Goal: Information Seeking & Learning: Compare options

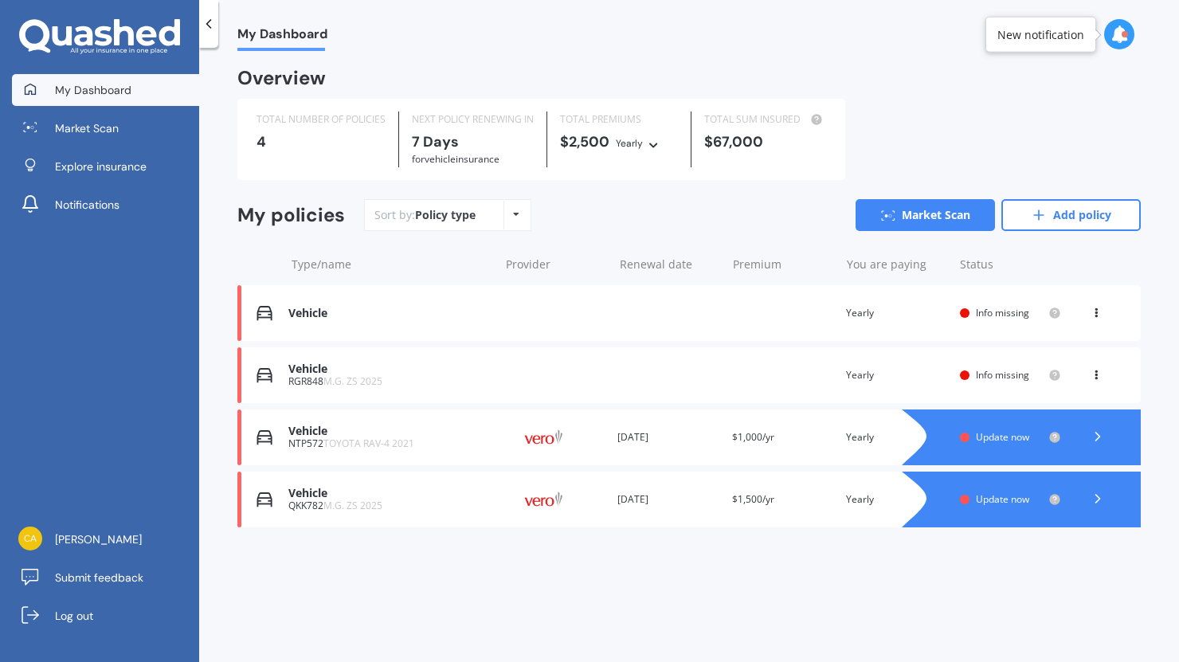
click at [301, 311] on div "Vehicle" at bounding box center [389, 314] width 202 height 14
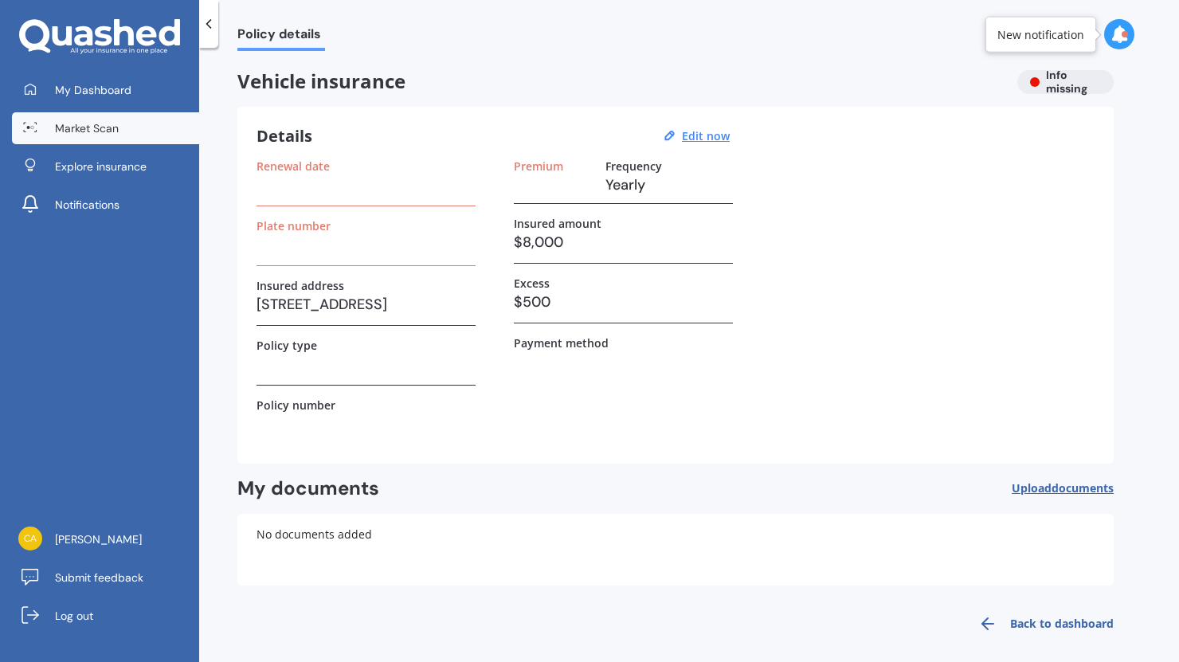
click at [101, 131] on span "Market Scan" at bounding box center [87, 128] width 64 height 16
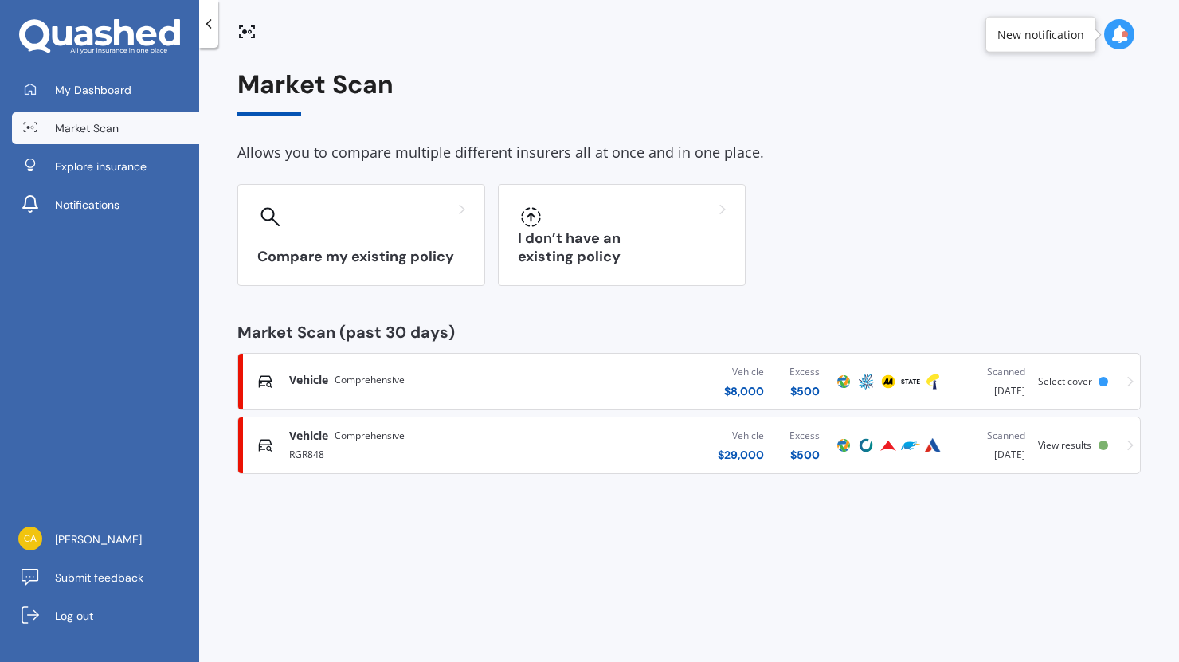
click at [300, 442] on span "Vehicle" at bounding box center [308, 436] width 39 height 16
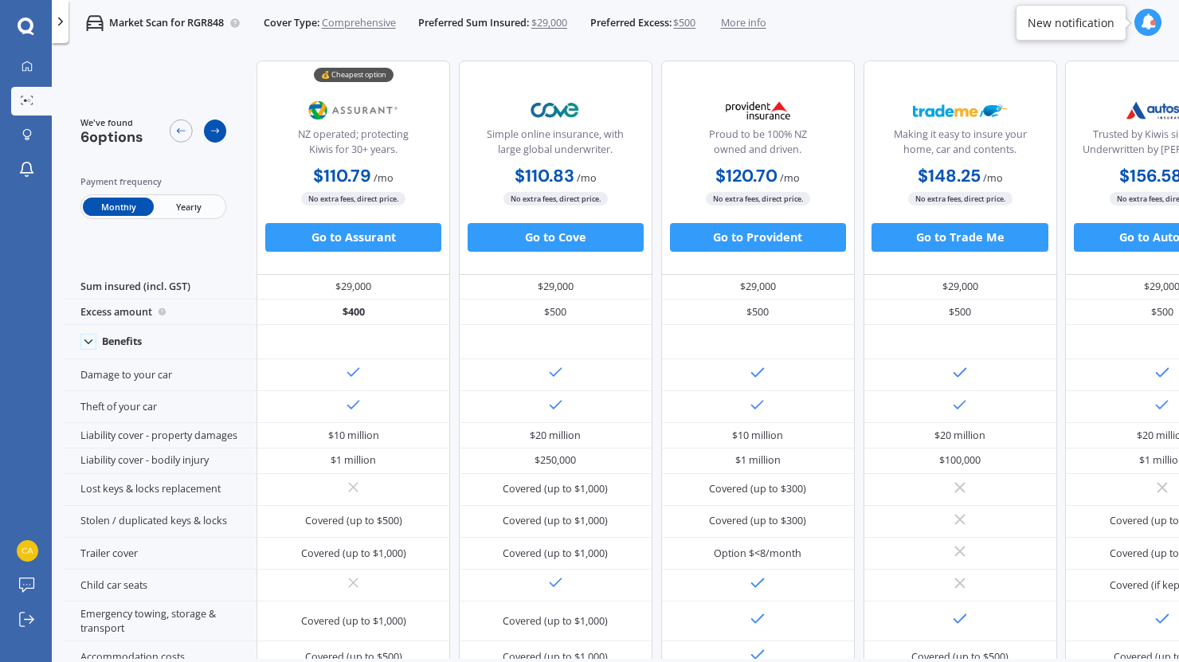
click at [211, 132] on icon at bounding box center [214, 130] width 11 height 11
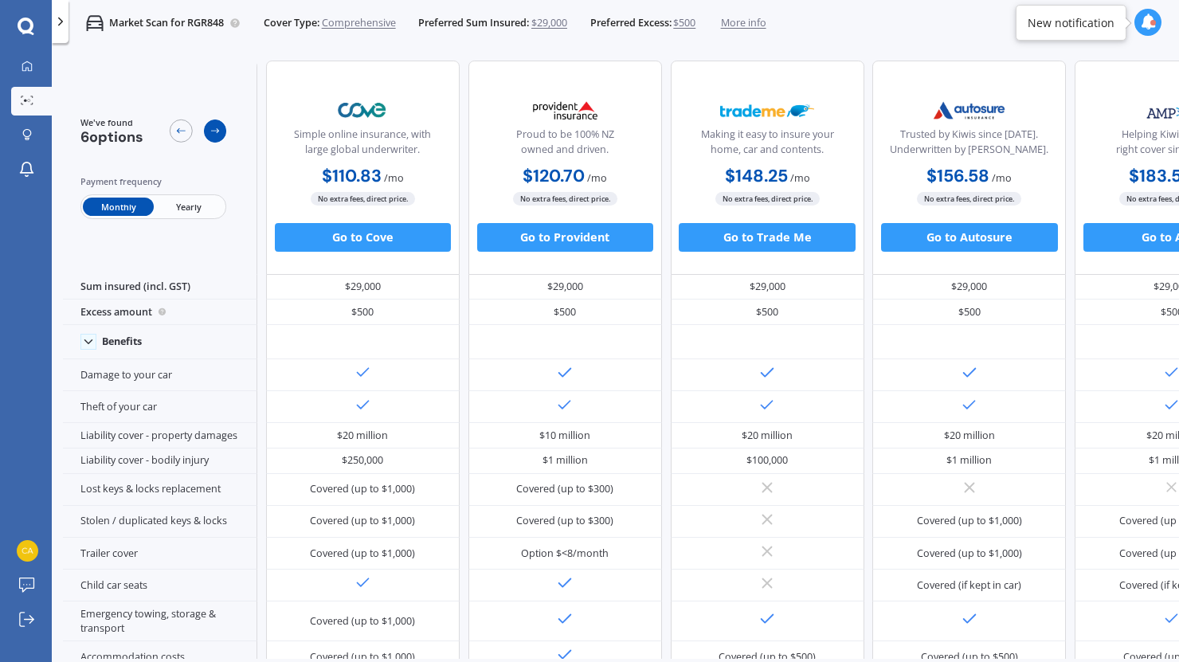
click at [211, 132] on icon at bounding box center [214, 130] width 11 height 11
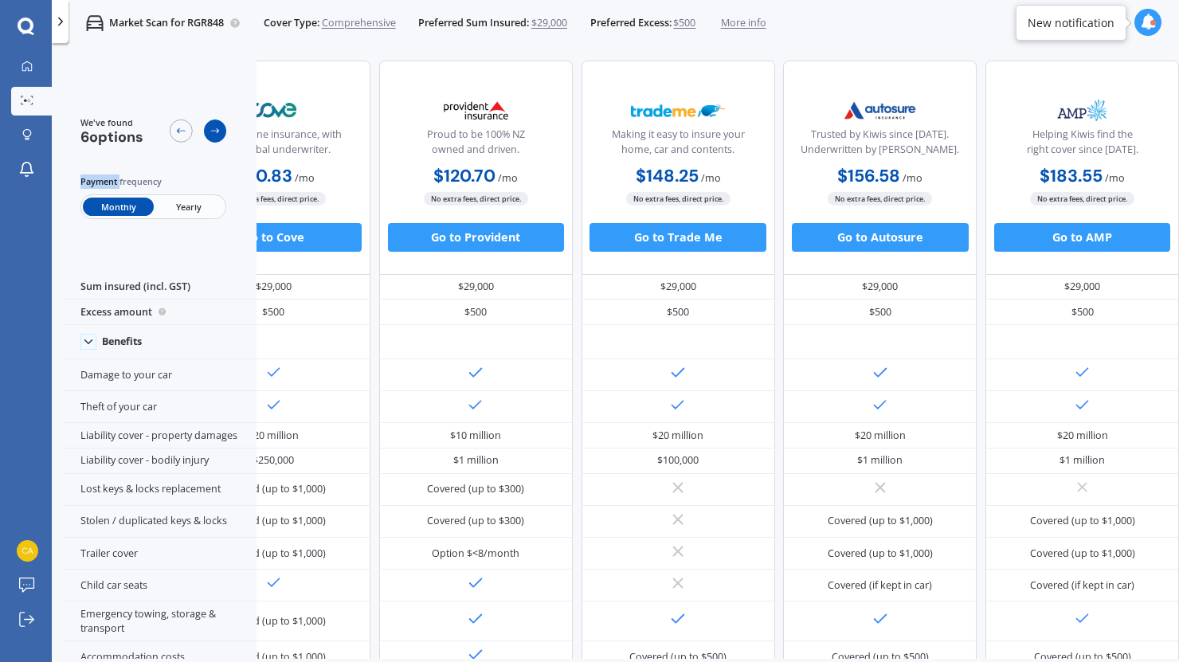
click at [211, 132] on icon at bounding box center [214, 130] width 11 height 11
drag, startPoint x: 211, startPoint y: 132, endPoint x: 178, endPoint y: 135, distance: 32.8
click at [178, 135] on icon at bounding box center [180, 130] width 11 height 11
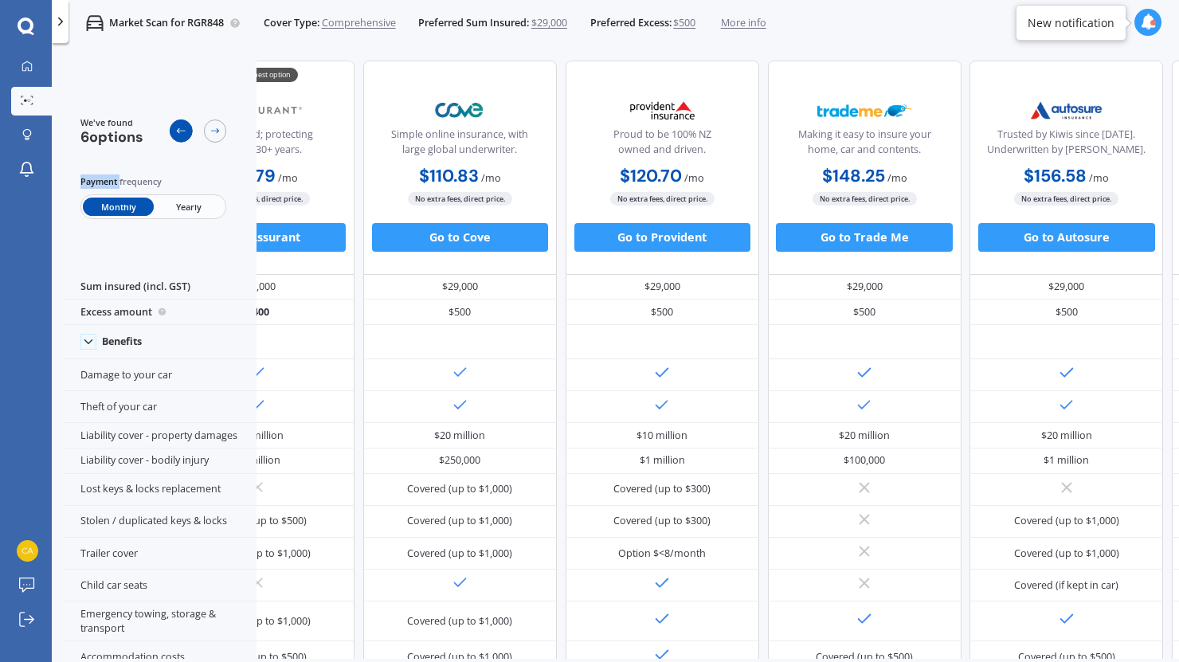
click at [178, 135] on icon at bounding box center [180, 130] width 11 height 11
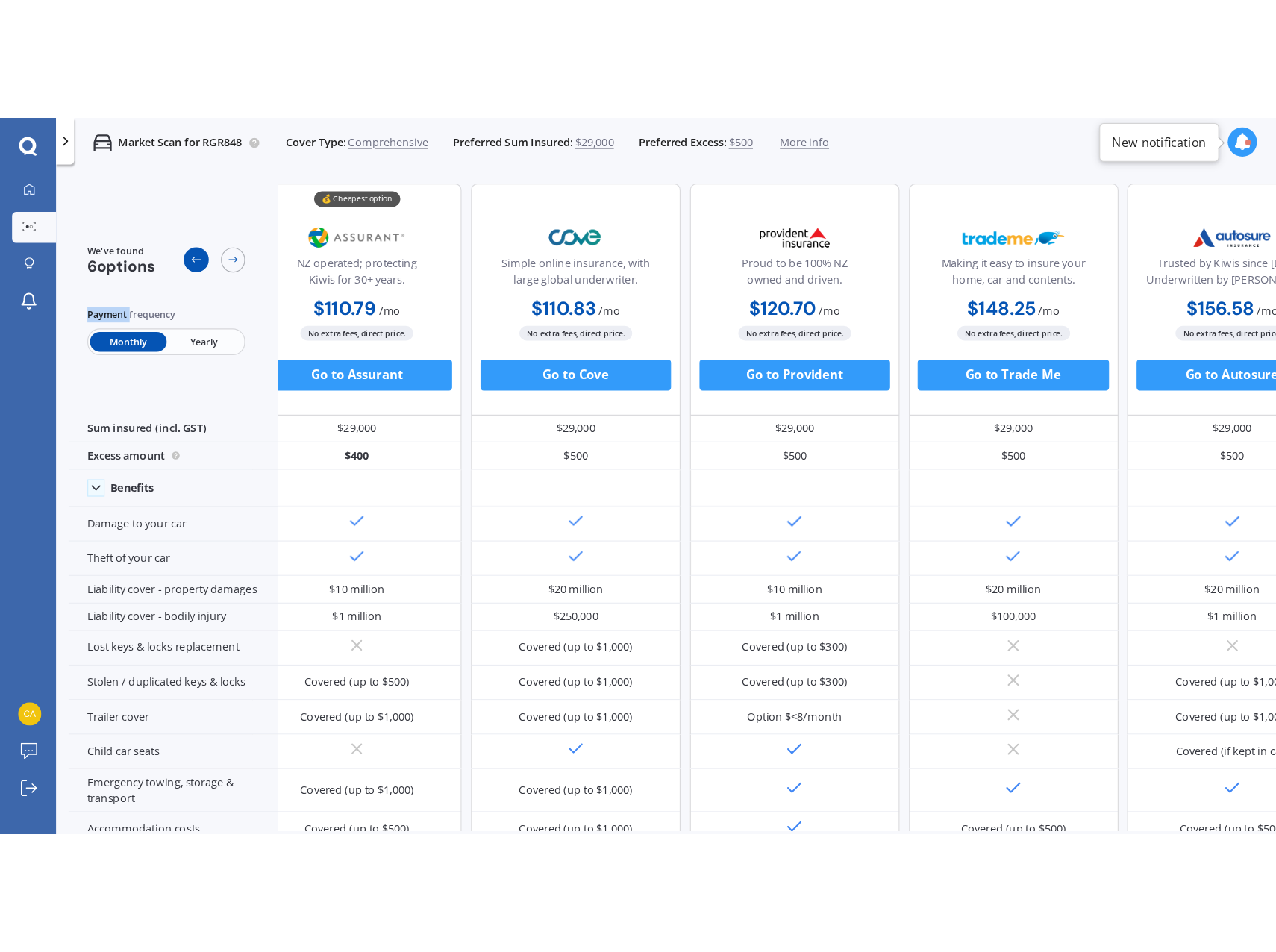
scroll to position [0, 0]
